Goal: Task Accomplishment & Management: Use online tool/utility

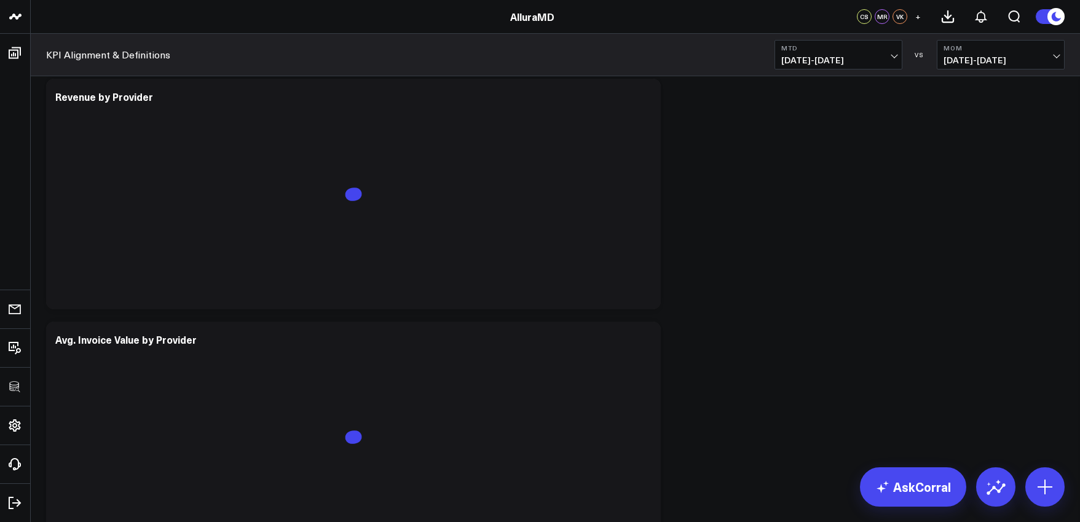
scroll to position [3615, 0]
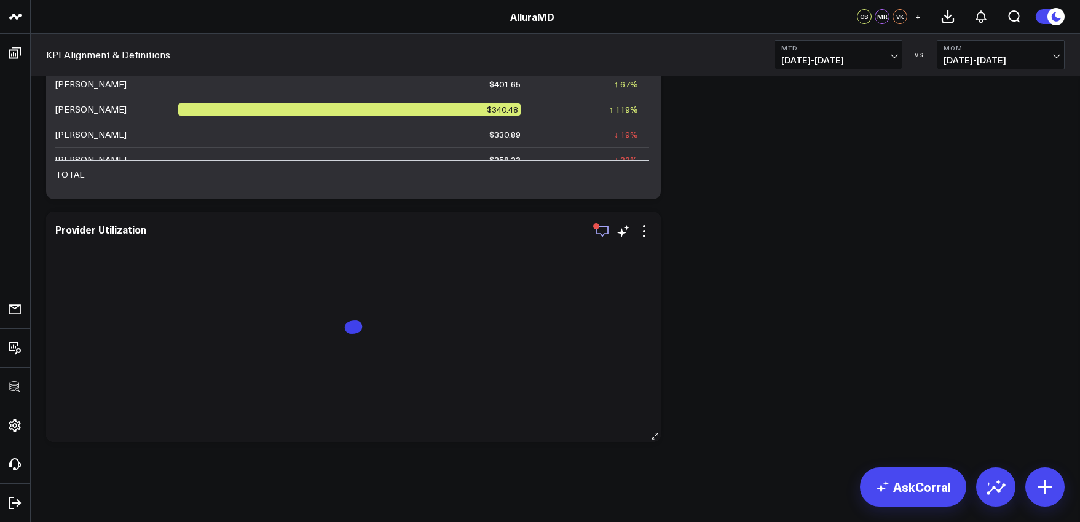
click at [601, 231] on icon "button" at bounding box center [602, 231] width 15 height 15
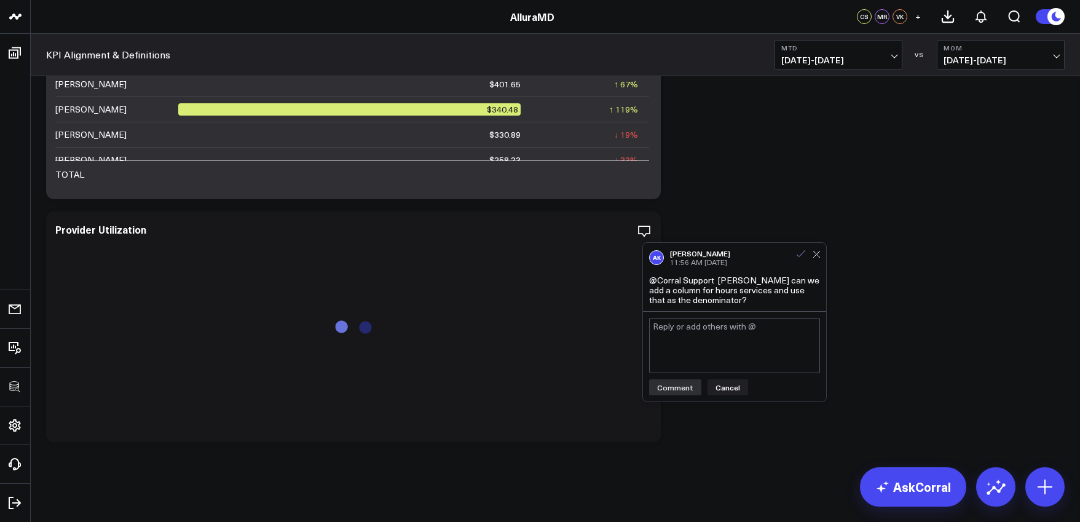
click at [801, 250] on icon at bounding box center [800, 253] width 11 height 11
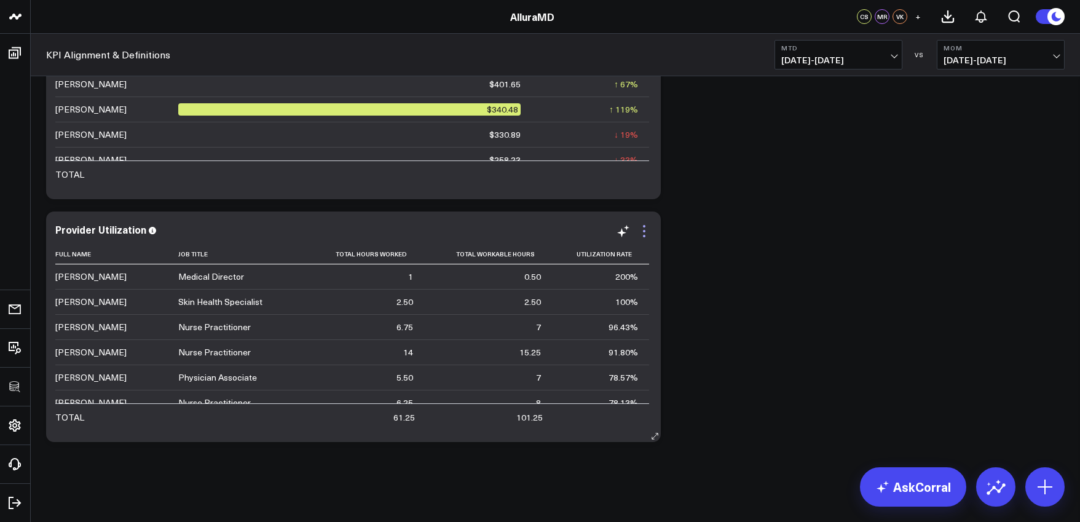
click at [648, 235] on icon at bounding box center [644, 231] width 15 height 15
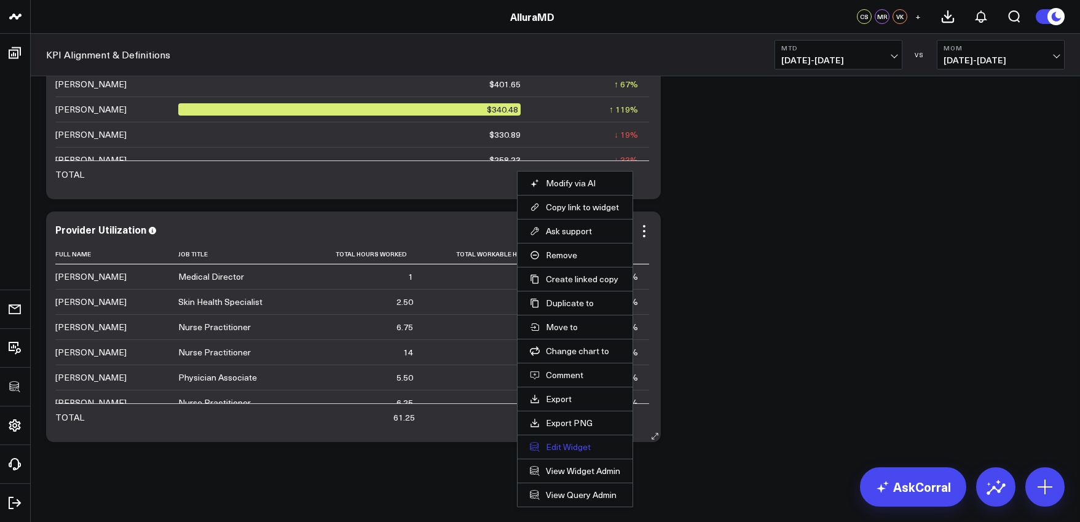
click at [581, 450] on button "Edit Widget" at bounding box center [575, 446] width 90 height 11
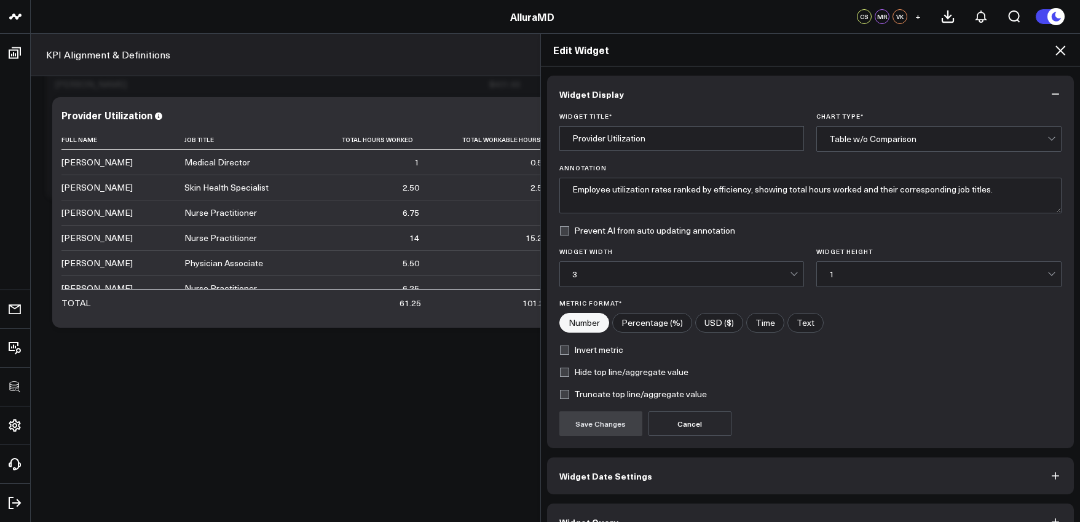
scroll to position [27, 0]
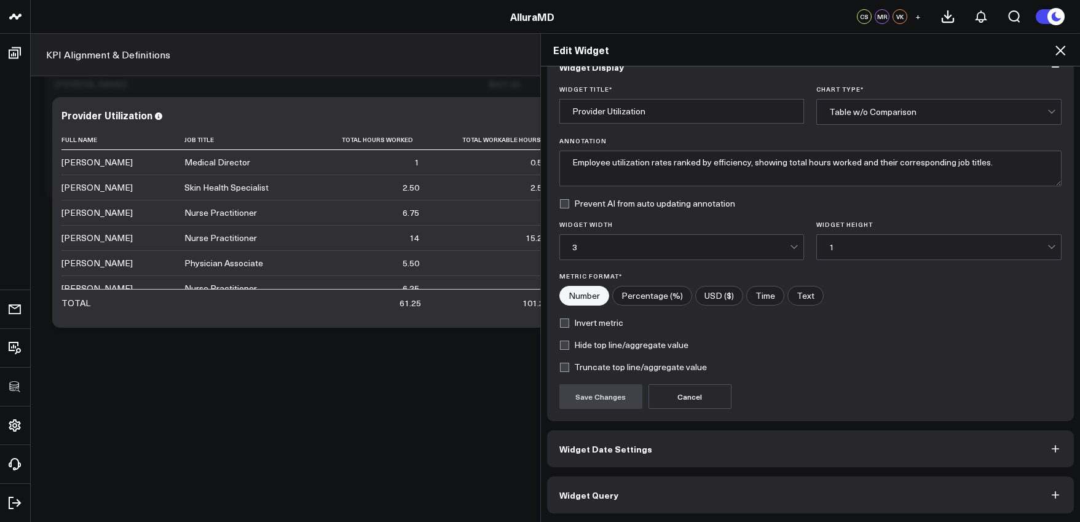
click at [684, 499] on button "Widget Query" at bounding box center [810, 494] width 527 height 37
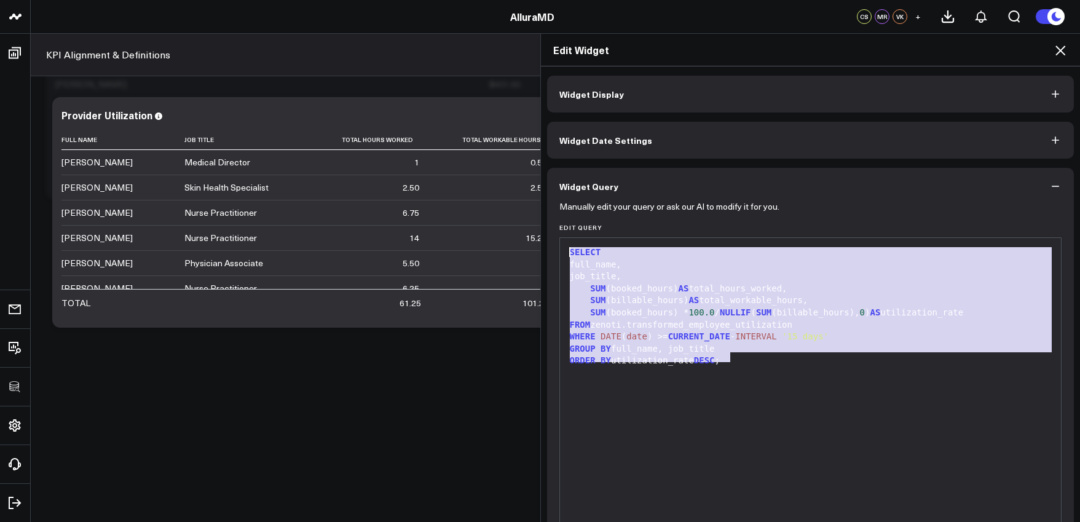
drag, startPoint x: 772, startPoint y: 360, endPoint x: 479, endPoint y: 212, distance: 328.4
click at [479, 212] on div "Edit Widget Widget Display Widget Date Settings Widget Query Manually edit your…" at bounding box center [540, 277] width 1080 height 489
copy div "SELECT full_name, job_title, SUM (booked_hours) AS total_hours_worked, SUM (bil…"
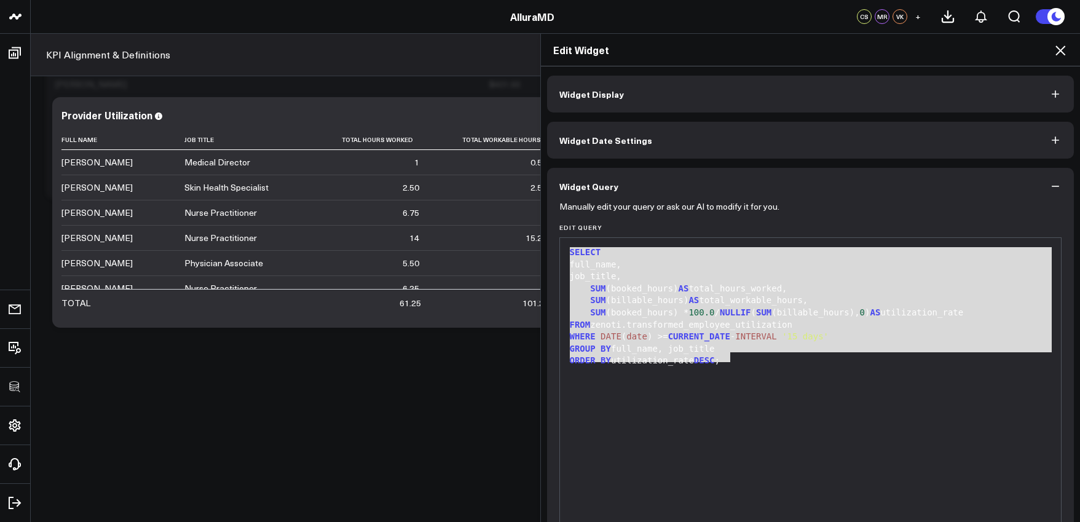
click at [649, 307] on div "SUM (booked_hours) * 100.0 / NULLIF ( SUM (billable_hours), 0 ) AS utilization_…" at bounding box center [810, 313] width 489 height 12
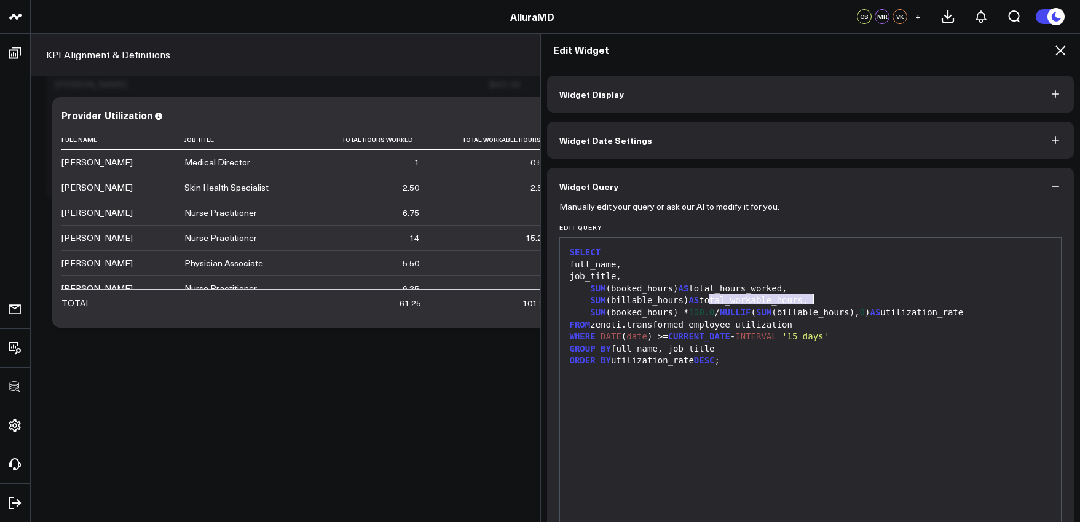
drag, startPoint x: 710, startPoint y: 299, endPoint x: 808, endPoint y: 300, distance: 98.3
click at [808, 300] on div "SUM (billable_hours) AS total_workable_hours," at bounding box center [810, 300] width 489 height 12
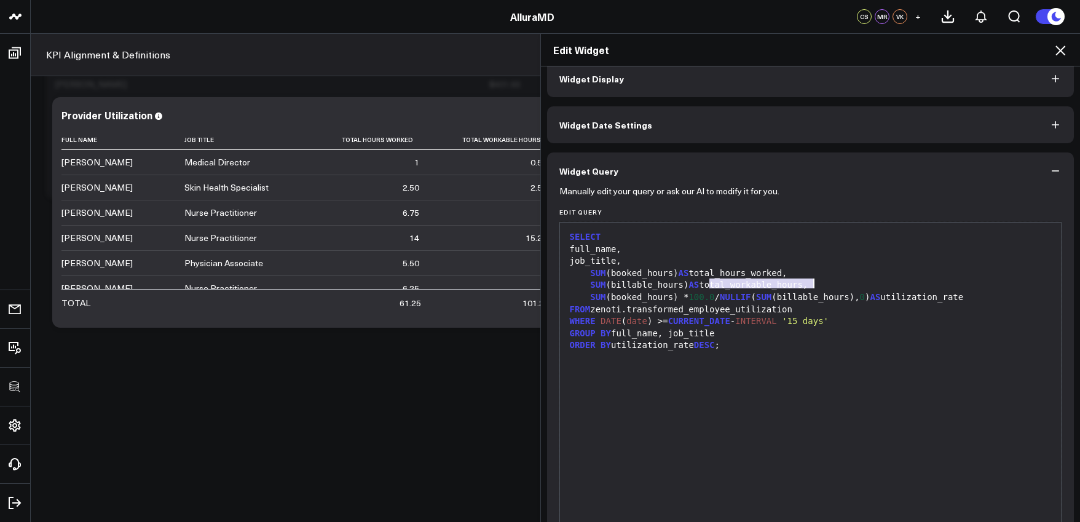
scroll to position [80, 0]
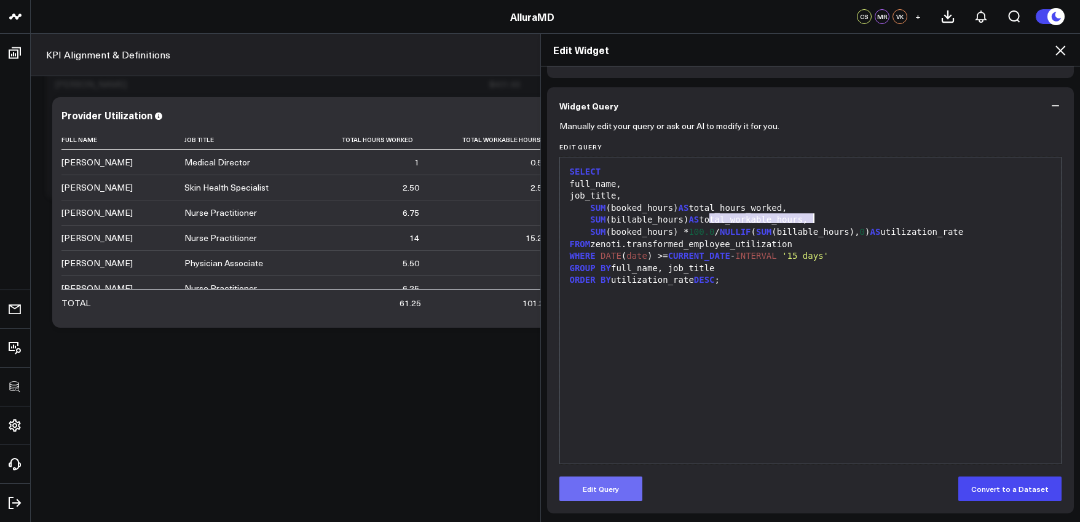
click at [627, 484] on button "Edit Query" at bounding box center [600, 488] width 83 height 25
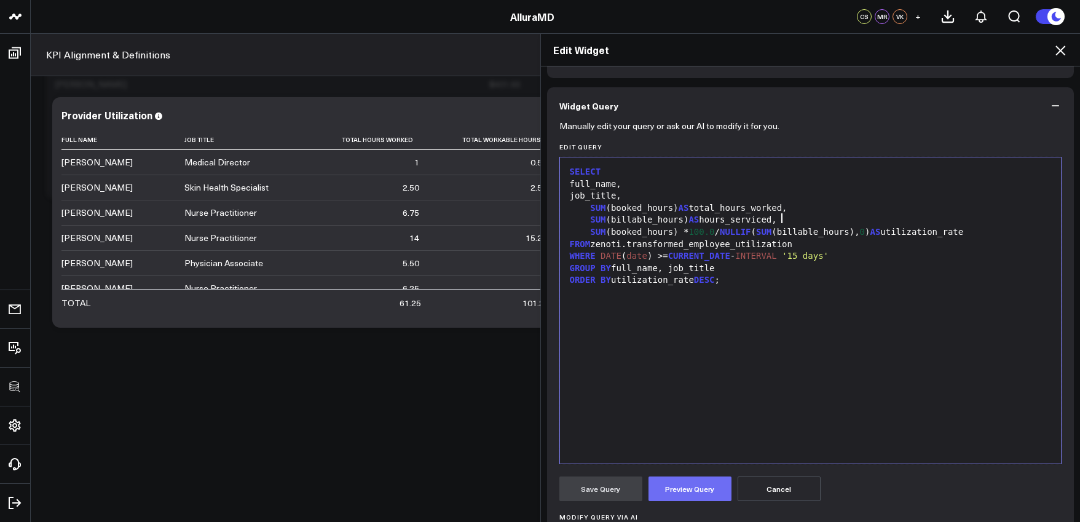
click at [694, 487] on button "Preview Query" at bounding box center [689, 488] width 83 height 25
click at [587, 497] on button "Save Query" at bounding box center [600, 488] width 83 height 25
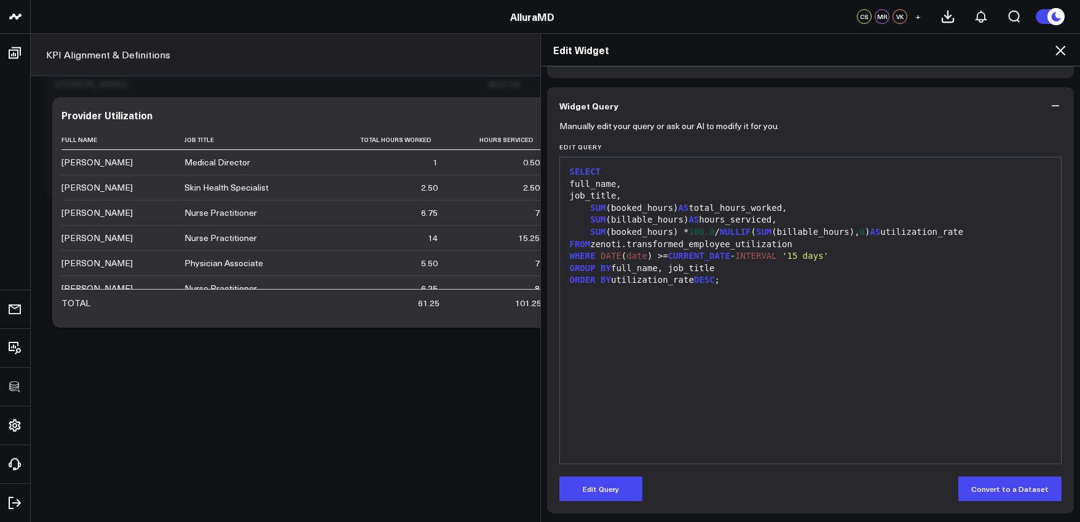
click at [1056, 47] on icon at bounding box center [1060, 50] width 15 height 15
